Goal: Information Seeking & Learning: Learn about a topic

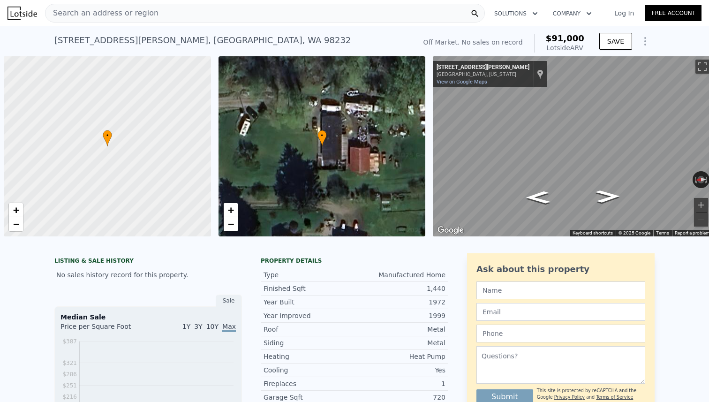
scroll to position [0, 4]
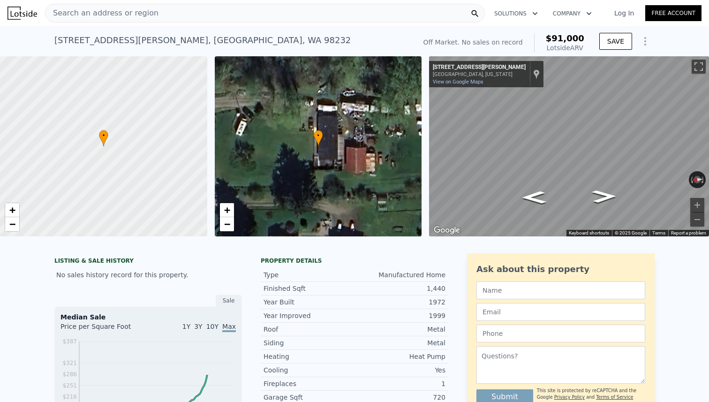
click at [310, 8] on div "Search an address or region" at bounding box center [265, 13] width 440 height 19
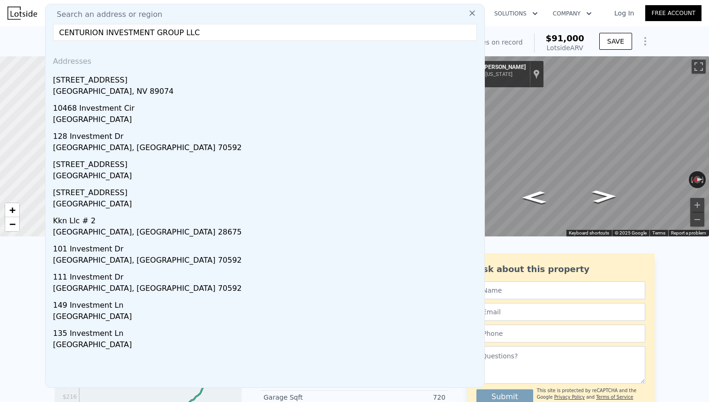
click at [281, 27] on input "CENTURION INVESTMENT GROUP LLC" at bounding box center [265, 32] width 424 height 17
paste input "[STREET_ADDRESS]"
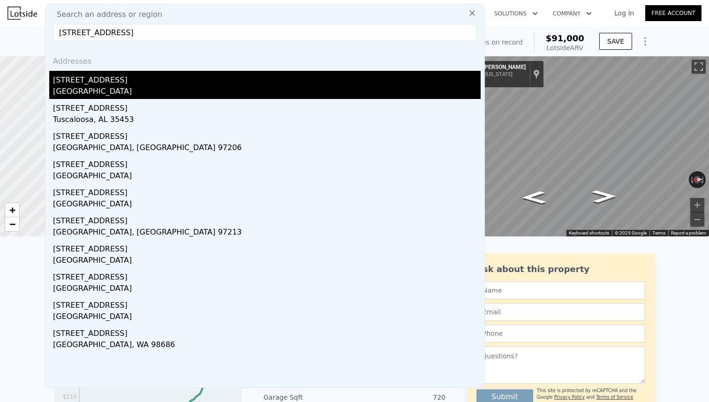
type input "[STREET_ADDRESS]"
click at [199, 83] on div "[STREET_ADDRESS]" at bounding box center [267, 78] width 428 height 15
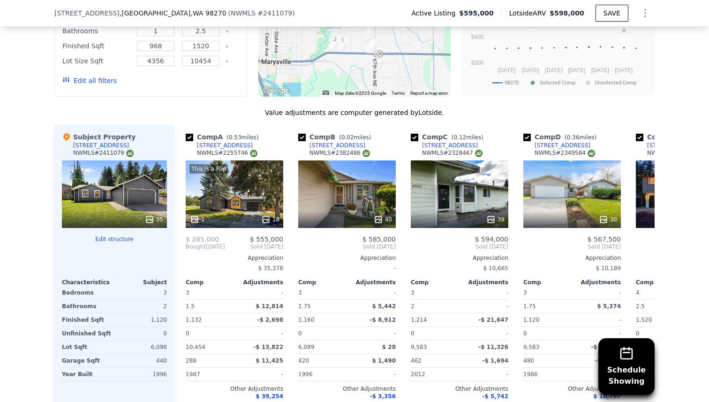
scroll to position [953, 0]
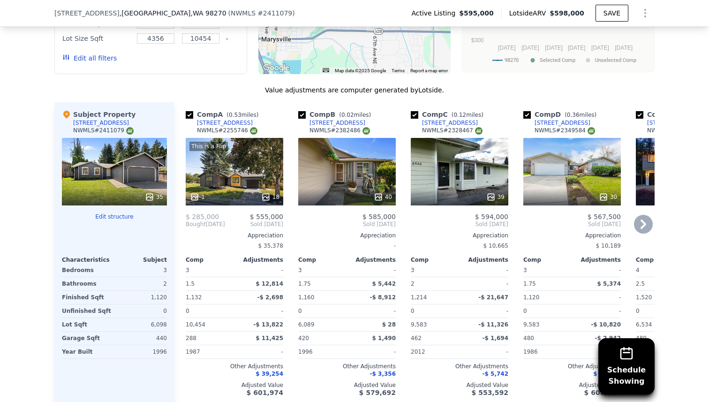
click at [255, 189] on div at bounding box center [235, 197] width 98 height 17
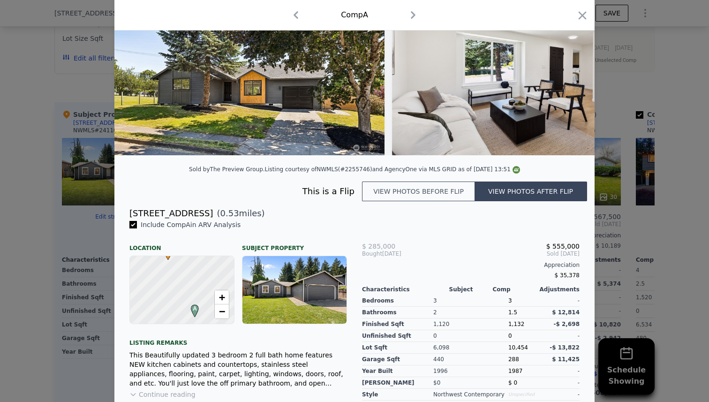
scroll to position [177, 0]
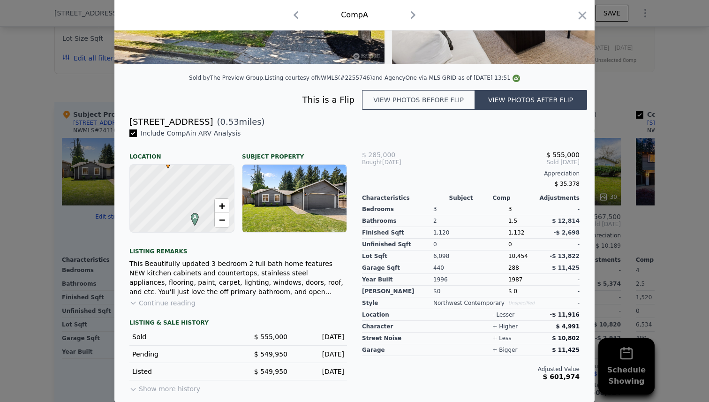
click at [191, 304] on button "Continue reading" at bounding box center [162, 302] width 66 height 9
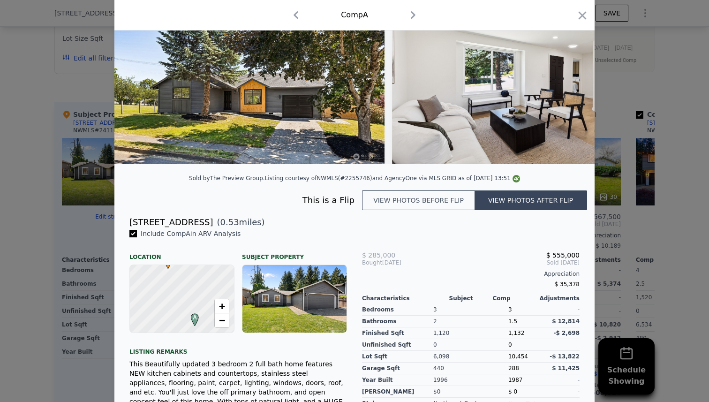
scroll to position [0, 0]
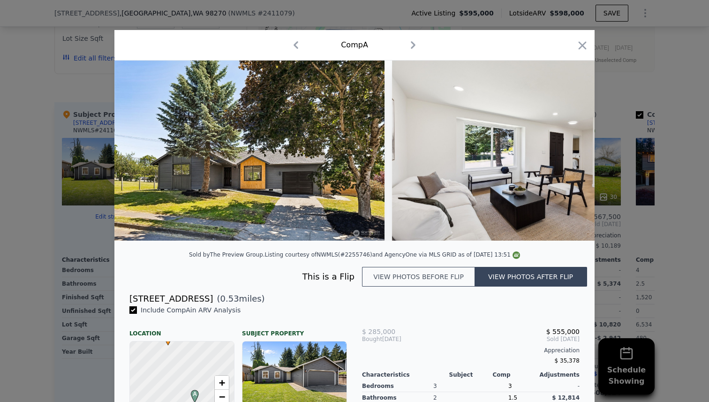
click at [455, 279] on button "View photos before flip" at bounding box center [418, 277] width 113 height 20
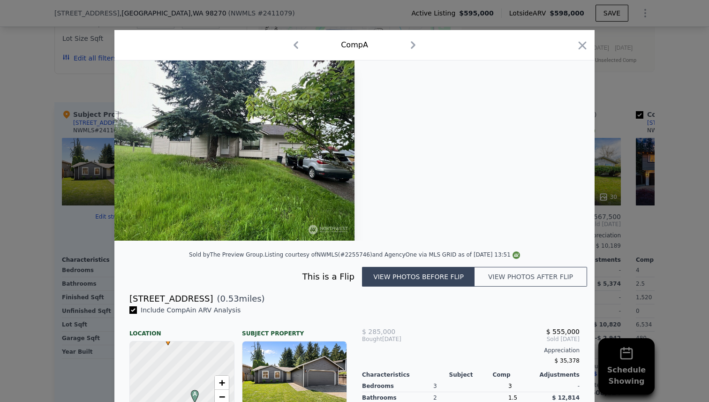
click at [515, 280] on button "View photos after flip" at bounding box center [531, 277] width 113 height 20
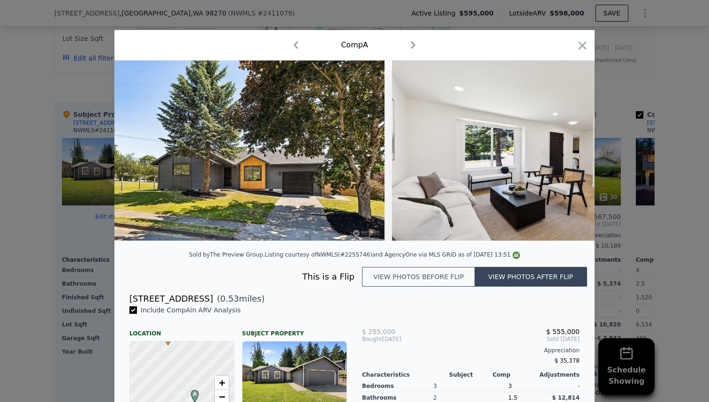
click at [440, 282] on button "View photos before flip" at bounding box center [418, 277] width 113 height 20
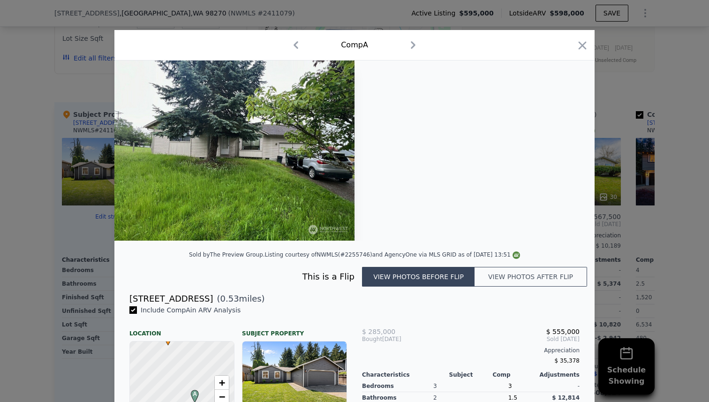
click at [505, 286] on button "View photos after flip" at bounding box center [531, 277] width 113 height 20
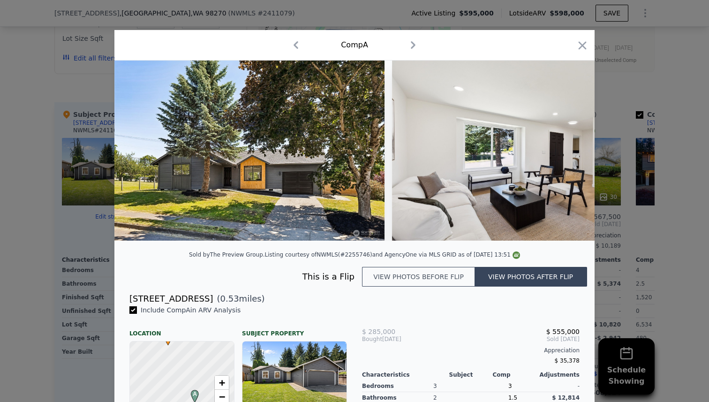
click at [459, 277] on button "View photos before flip" at bounding box center [418, 277] width 113 height 20
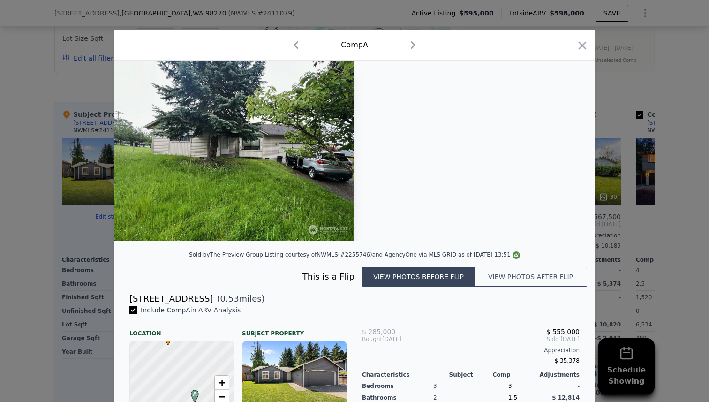
click at [514, 275] on button "View photos after flip" at bounding box center [531, 277] width 113 height 20
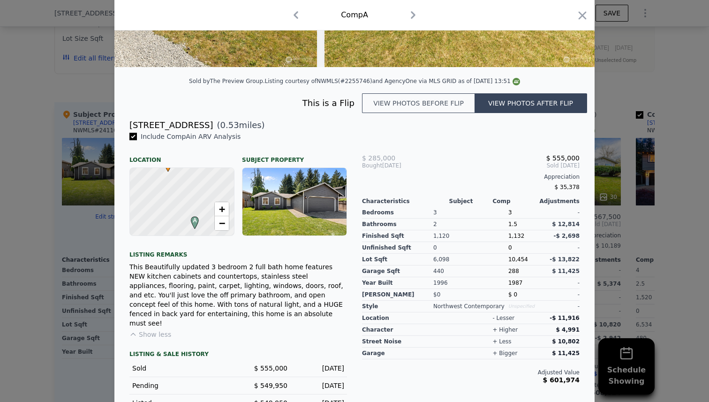
scroll to position [189, 0]
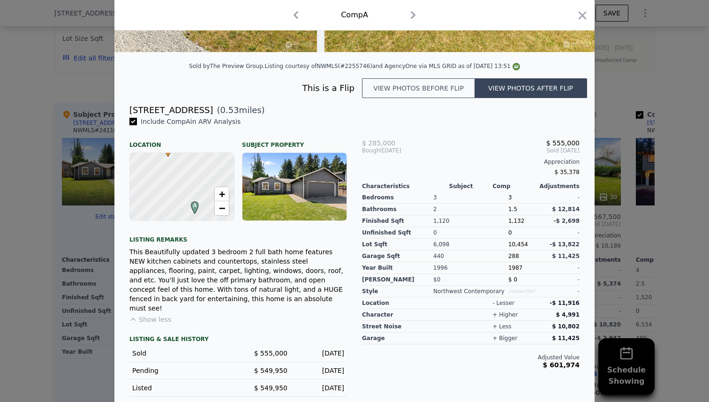
click at [136, 105] on div "[STREET_ADDRESS]" at bounding box center [170, 110] width 83 height 13
copy div "[STREET_ADDRESS]"
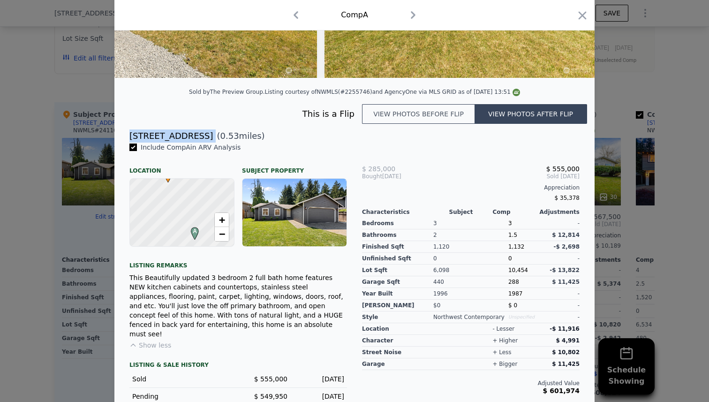
scroll to position [0, 0]
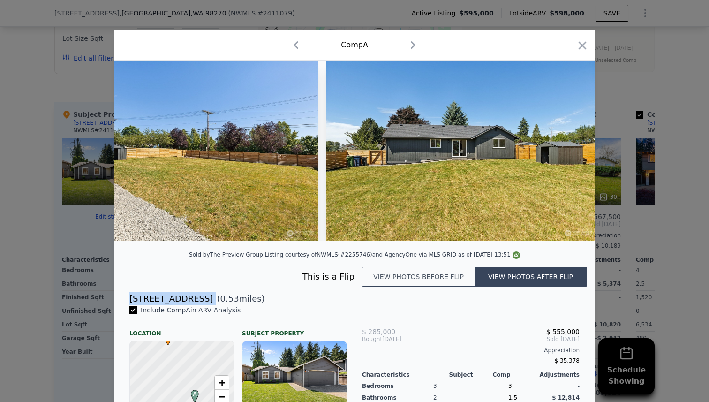
scroll to position [0, 4460]
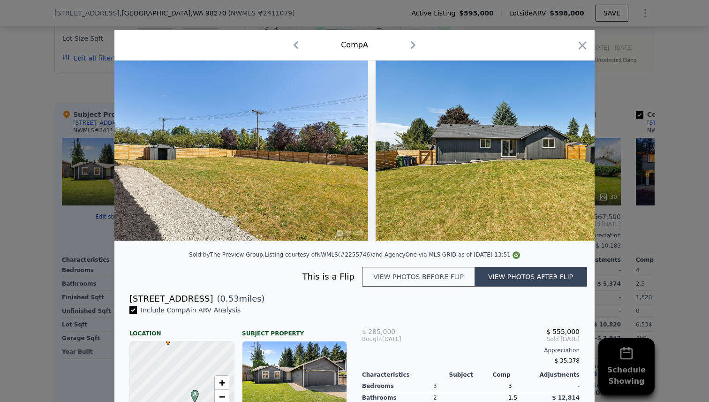
click at [47, 242] on div at bounding box center [354, 201] width 709 height 402
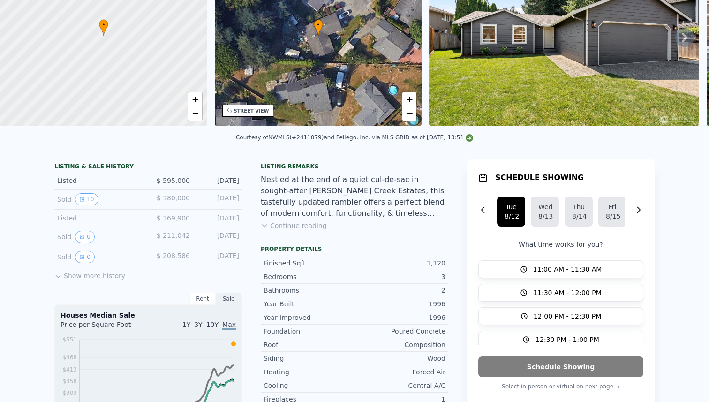
scroll to position [0, 0]
